Goal: Use online tool/utility: Use online tool/utility

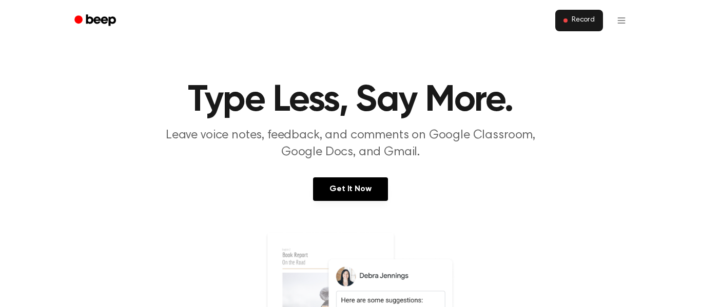
click at [587, 26] on button "Record" at bounding box center [579, 21] width 48 height 22
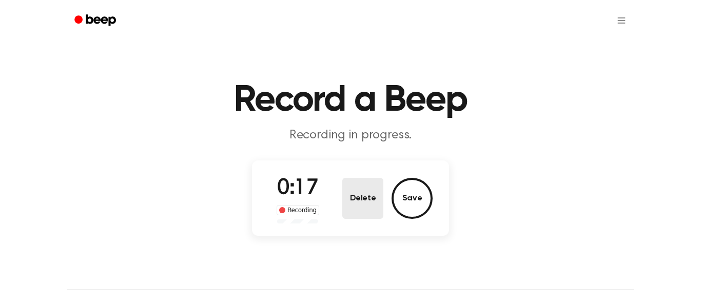
click at [375, 192] on button "Delete" at bounding box center [362, 198] width 41 height 41
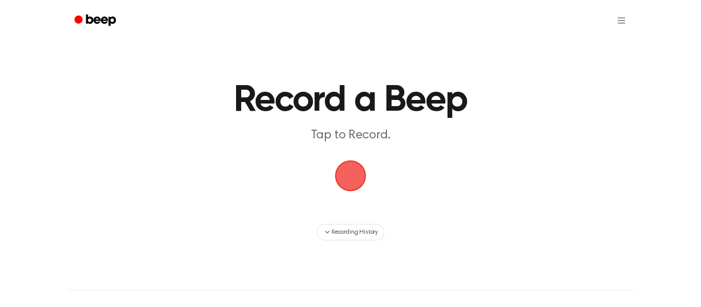
click at [354, 178] on span "button" at bounding box center [350, 175] width 53 height 53
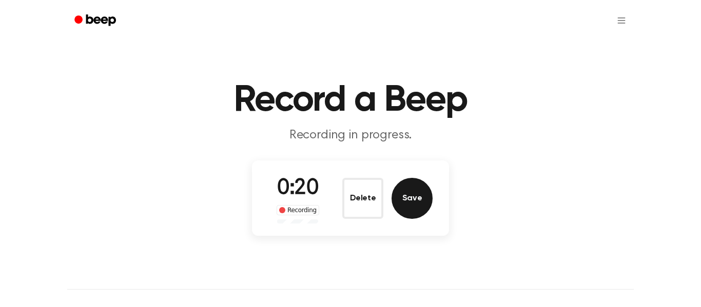
click at [412, 196] on button "Save" at bounding box center [412, 198] width 41 height 41
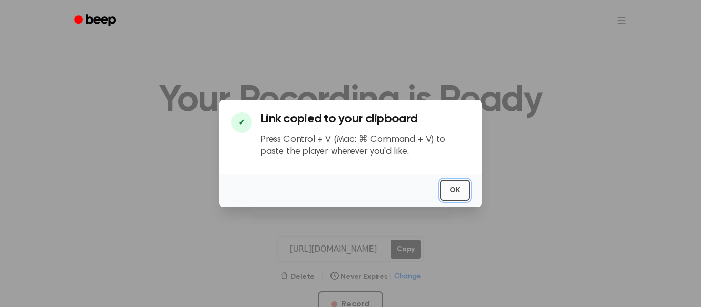
click at [463, 196] on button "OK" at bounding box center [454, 190] width 29 height 21
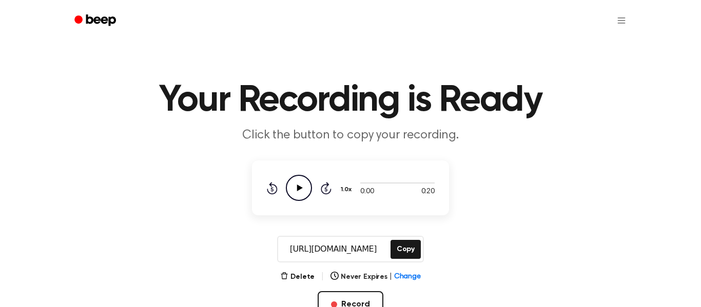
click at [296, 190] on icon "Play Audio" at bounding box center [299, 188] width 26 height 26
click at [315, 272] on button "Delete" at bounding box center [297, 277] width 34 height 11
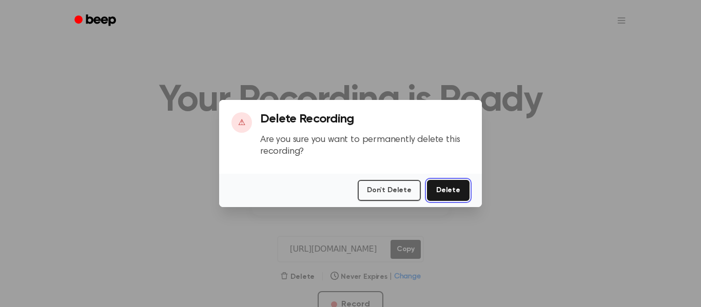
click at [438, 196] on button "Delete" at bounding box center [448, 190] width 43 height 21
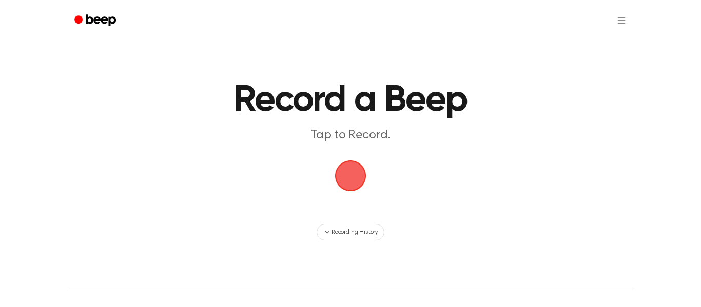
click at [347, 167] on span "button" at bounding box center [351, 176] width 38 height 38
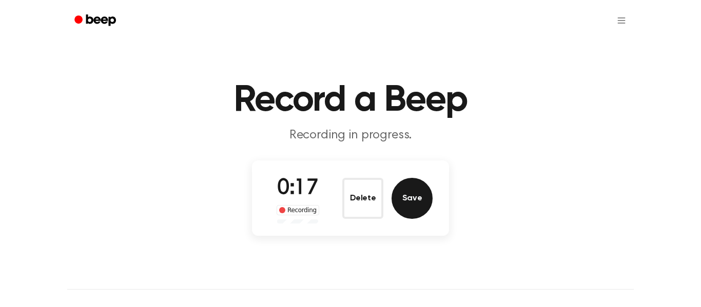
click at [421, 199] on button "Save" at bounding box center [412, 198] width 41 height 41
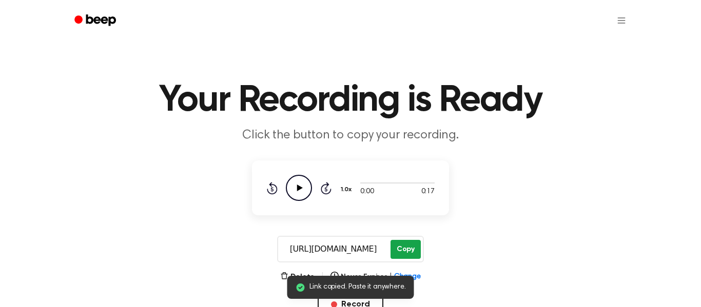
click at [402, 254] on button "Copy" at bounding box center [406, 249] width 30 height 19
